Goal: Task Accomplishment & Management: Use online tool/utility

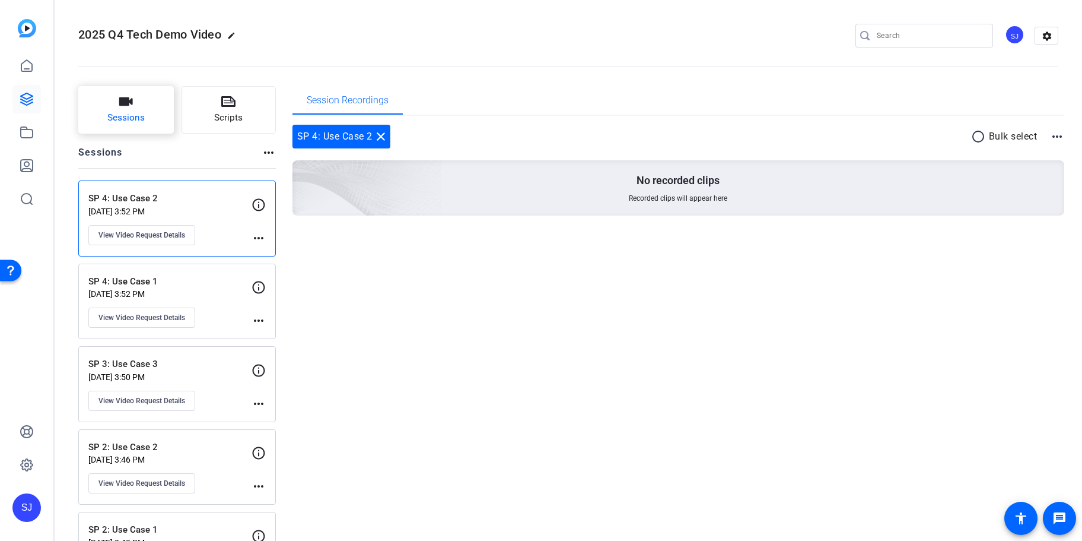
click at [116, 108] on button "Sessions" at bounding box center [126, 109] width 96 height 47
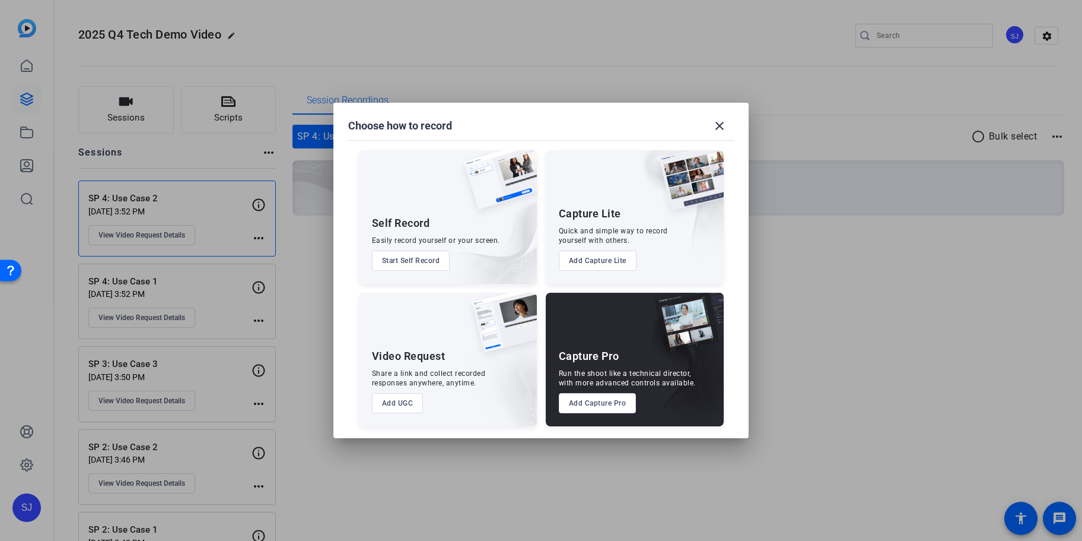
click at [395, 401] on button "Add UGC" at bounding box center [398, 403] width 52 height 20
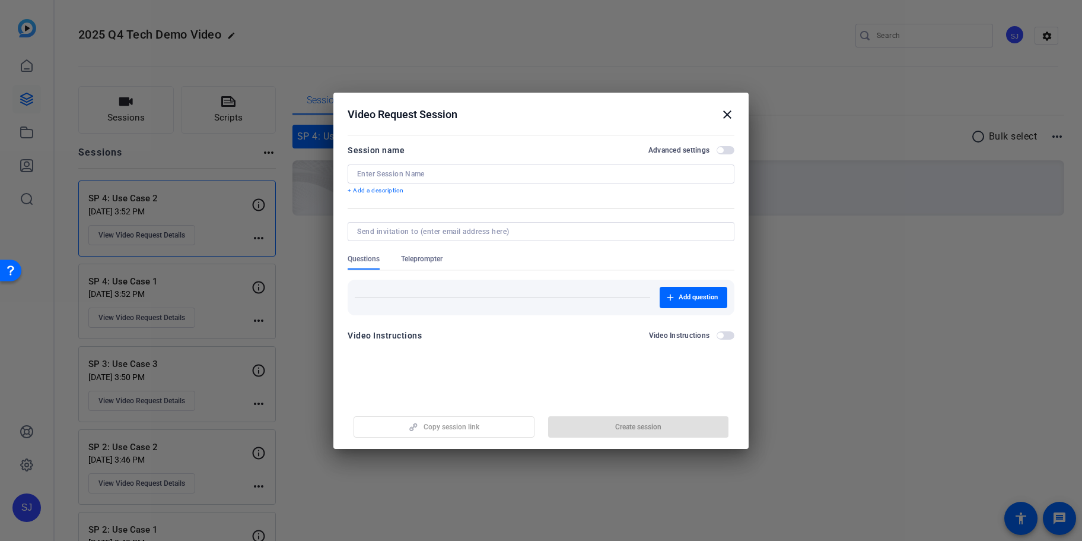
click at [204, 122] on div at bounding box center [104, 85] width 199 height 71
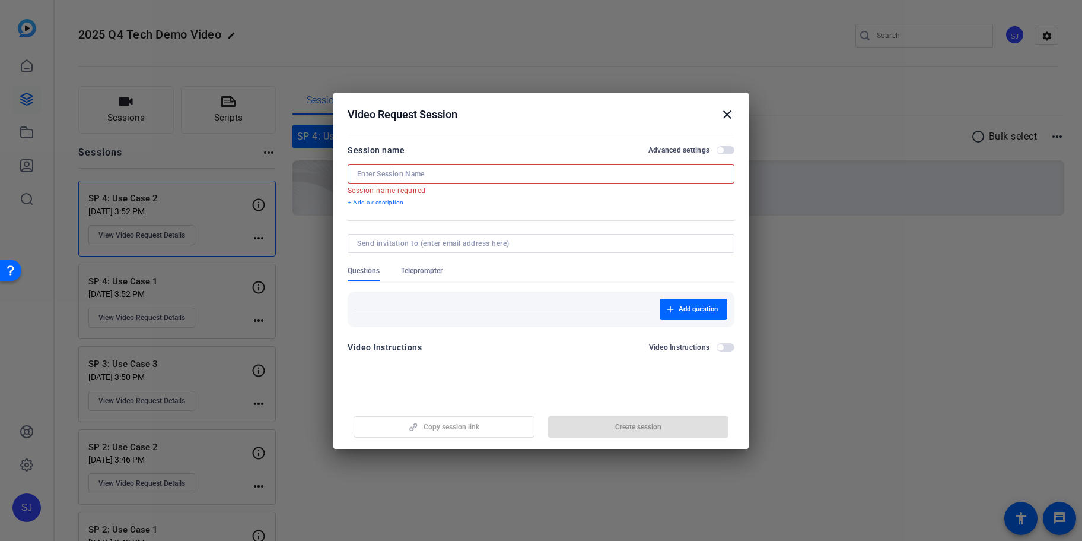
click at [204, 122] on div at bounding box center [104, 85] width 199 height 71
click at [428, 171] on input at bounding box center [541, 173] width 368 height 9
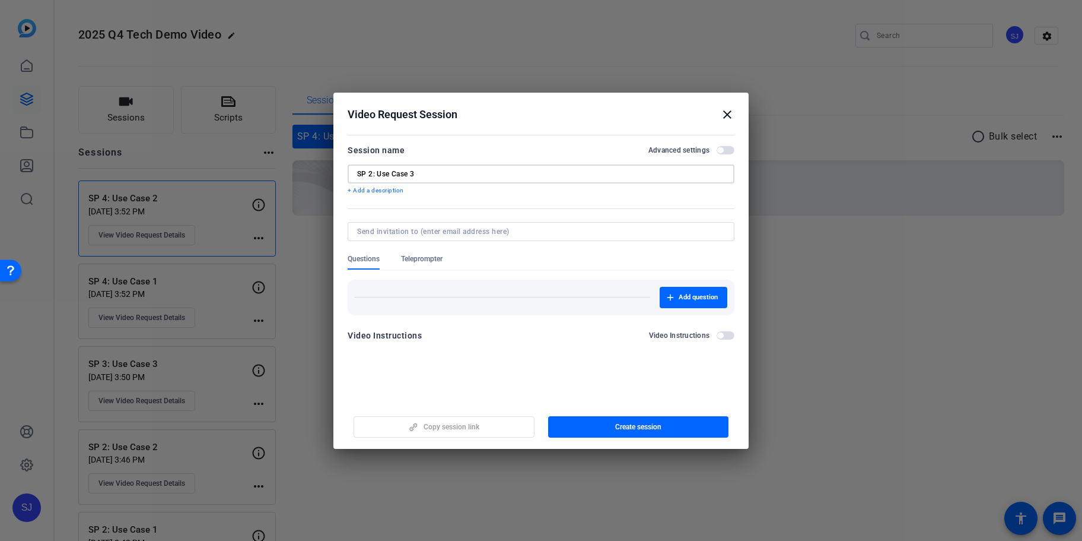
type input "SP 2: Use Case 3"
click at [610, 419] on span "button" at bounding box center [638, 426] width 181 height 28
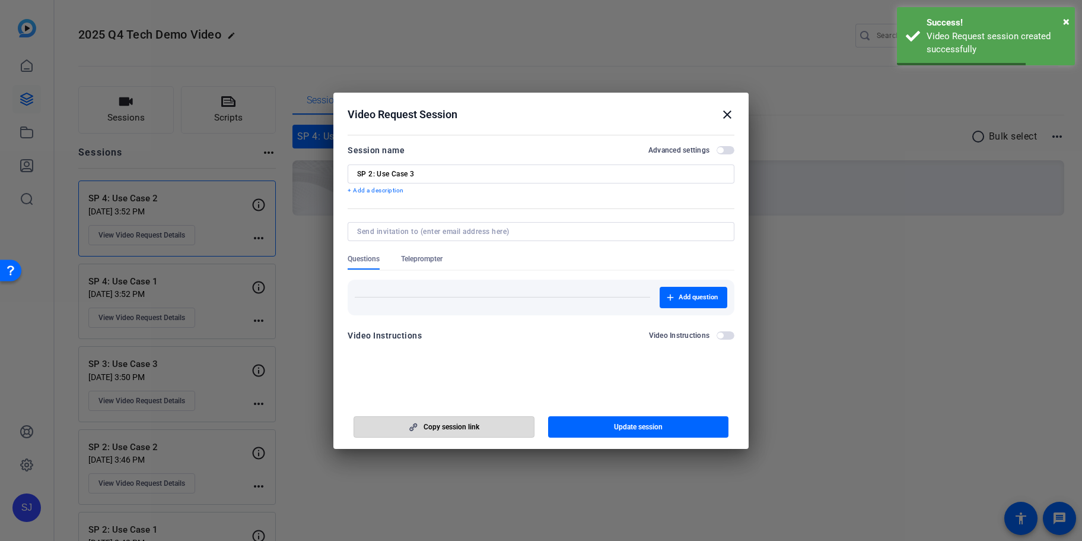
click at [456, 428] on span "Copy session link" at bounding box center [452, 426] width 56 height 9
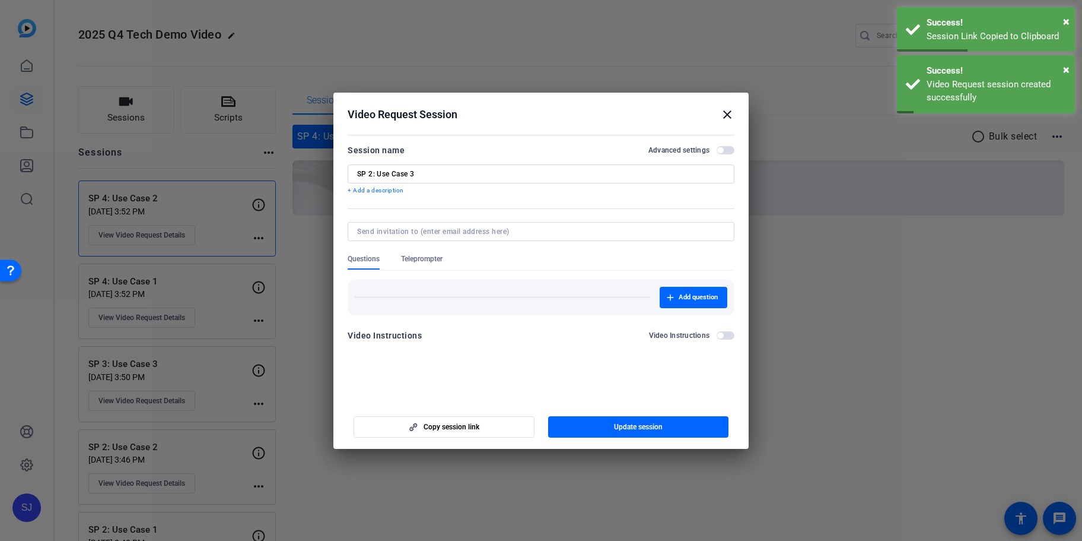
click at [730, 112] on mat-icon "close" at bounding box center [727, 114] width 14 height 14
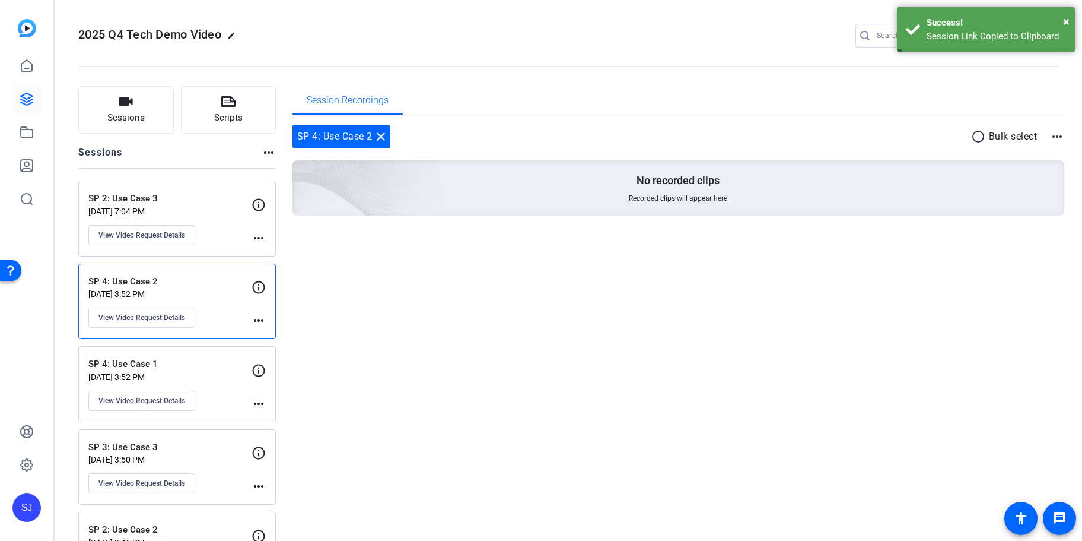
click at [168, 216] on p "[DATE] 7:04 PM" at bounding box center [169, 210] width 163 height 9
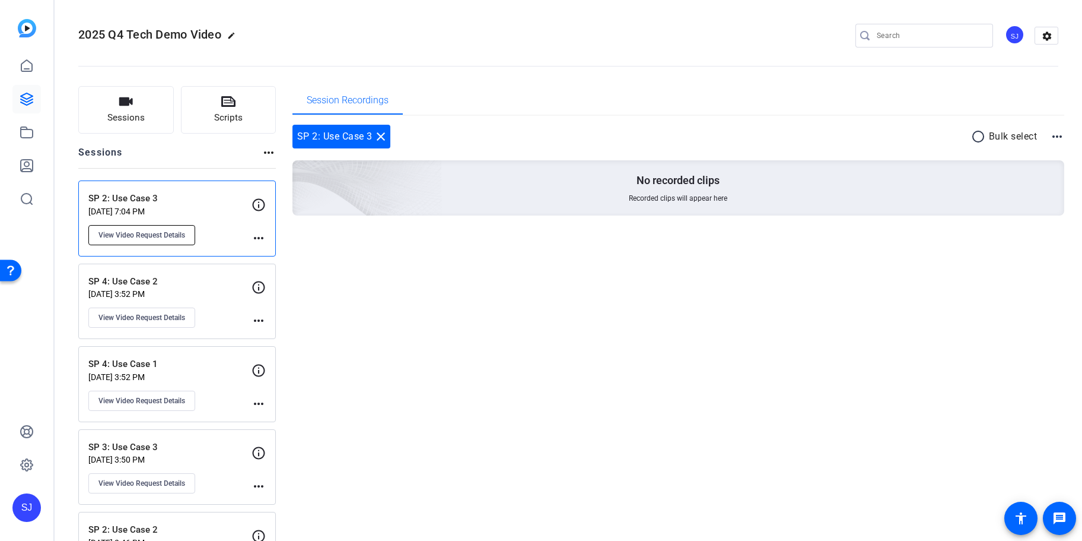
click at [159, 241] on button "View Video Request Details" at bounding box center [141, 235] width 107 height 20
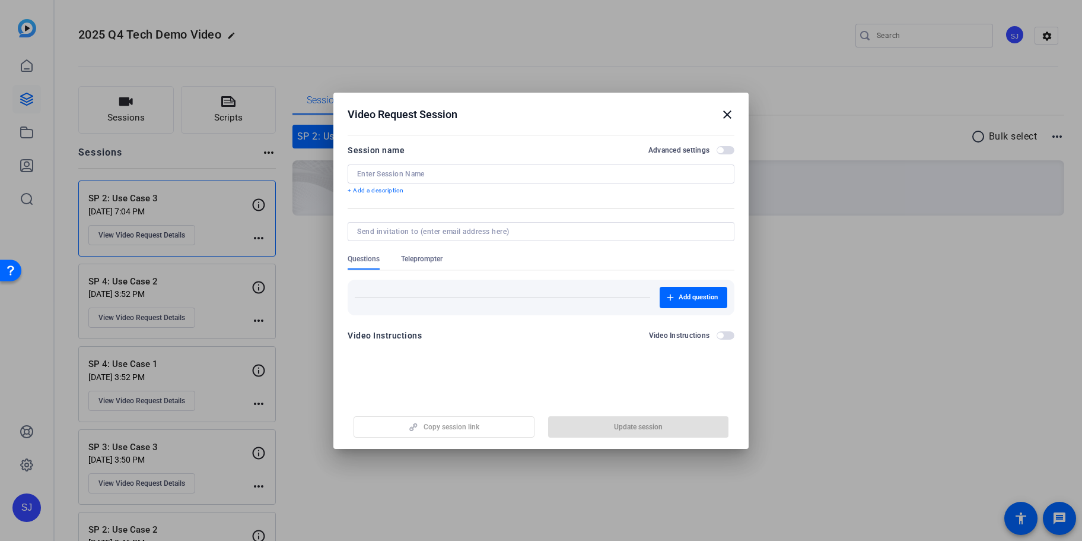
type input "SP 2: Use Case 3"
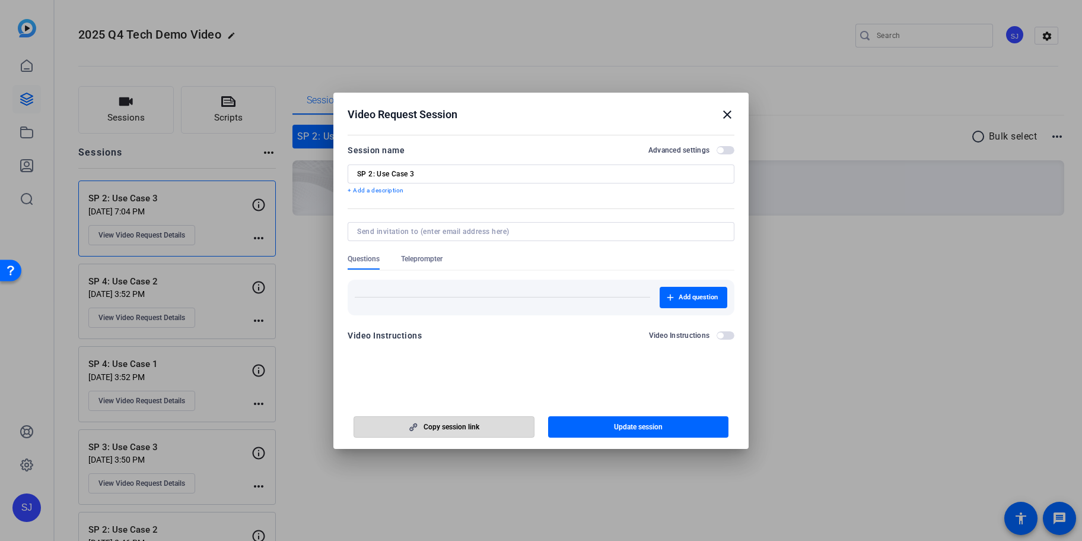
click at [456, 425] on span "Copy session link" at bounding box center [452, 426] width 56 height 9
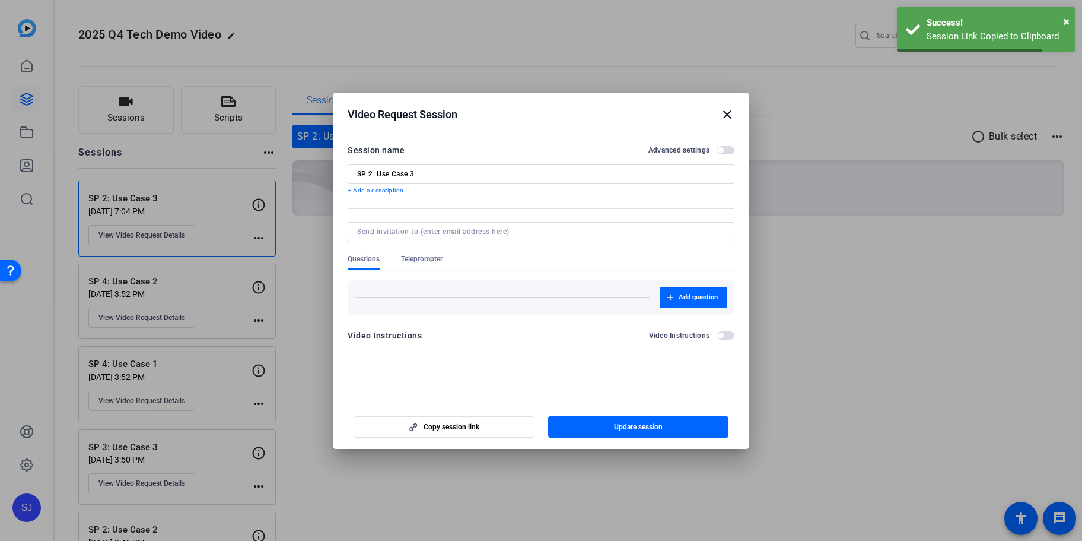
click at [724, 115] on mat-icon "close" at bounding box center [727, 114] width 14 height 14
